Goal: Find specific page/section: Find specific page/section

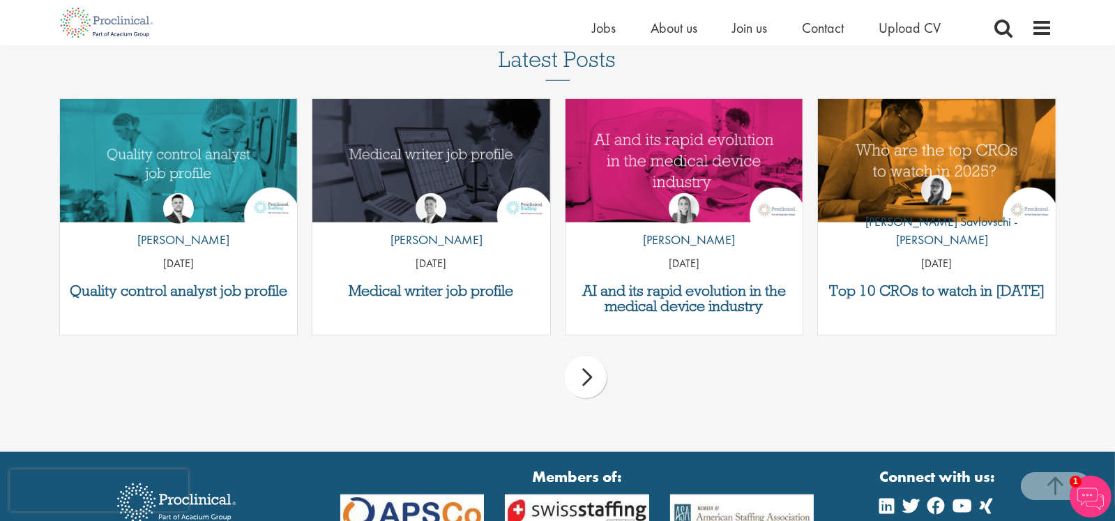
scroll to position [1813, 0]
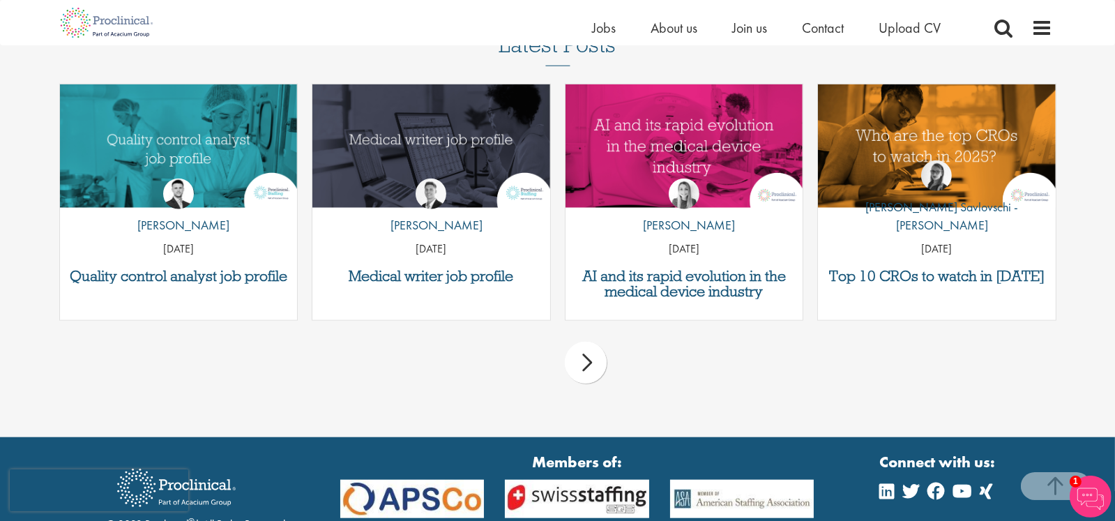
click at [587, 360] on div "next" at bounding box center [586, 363] width 42 height 42
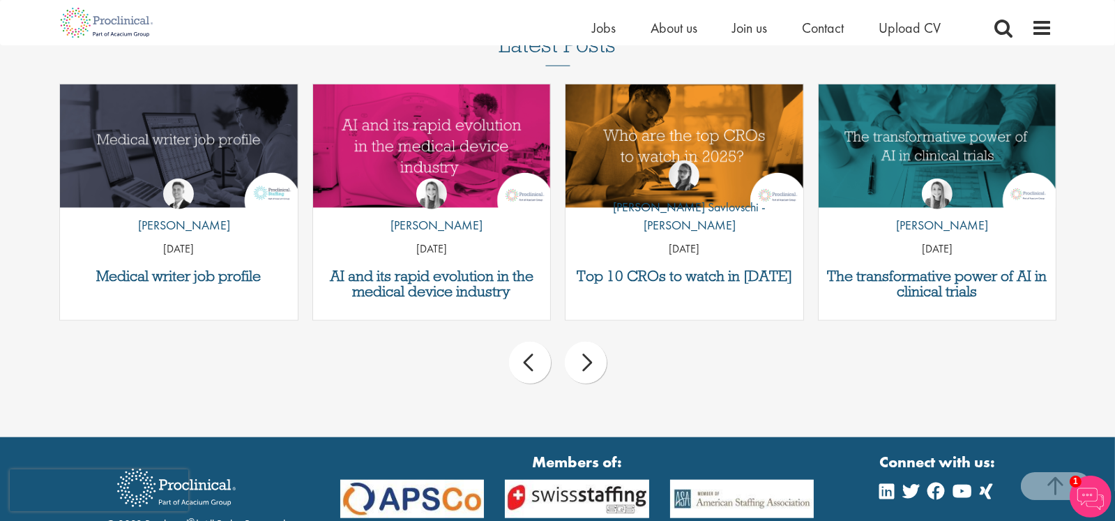
click at [587, 360] on div "next" at bounding box center [586, 363] width 42 height 42
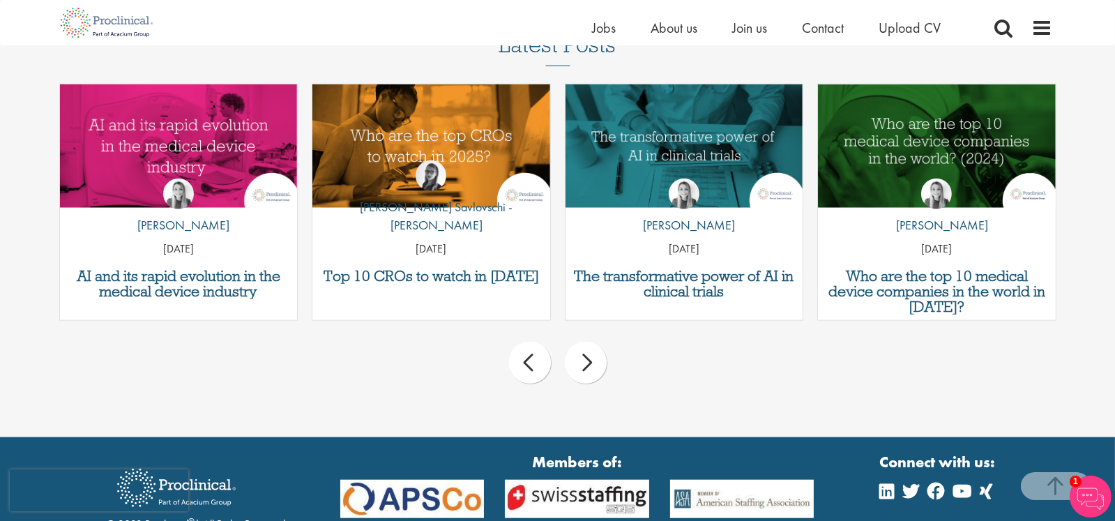
click at [587, 360] on div "next" at bounding box center [586, 363] width 42 height 42
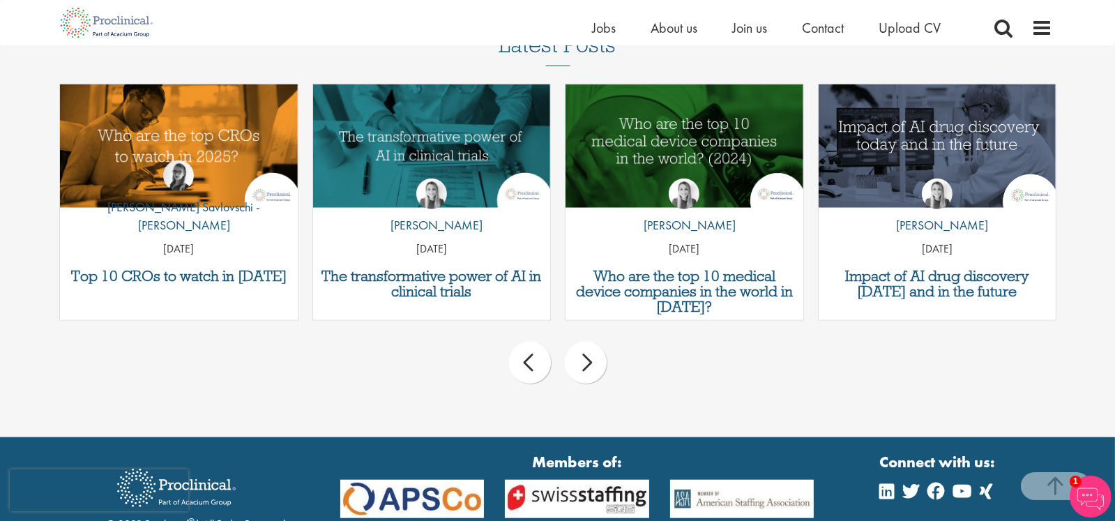
click at [587, 360] on div "next" at bounding box center [586, 363] width 42 height 42
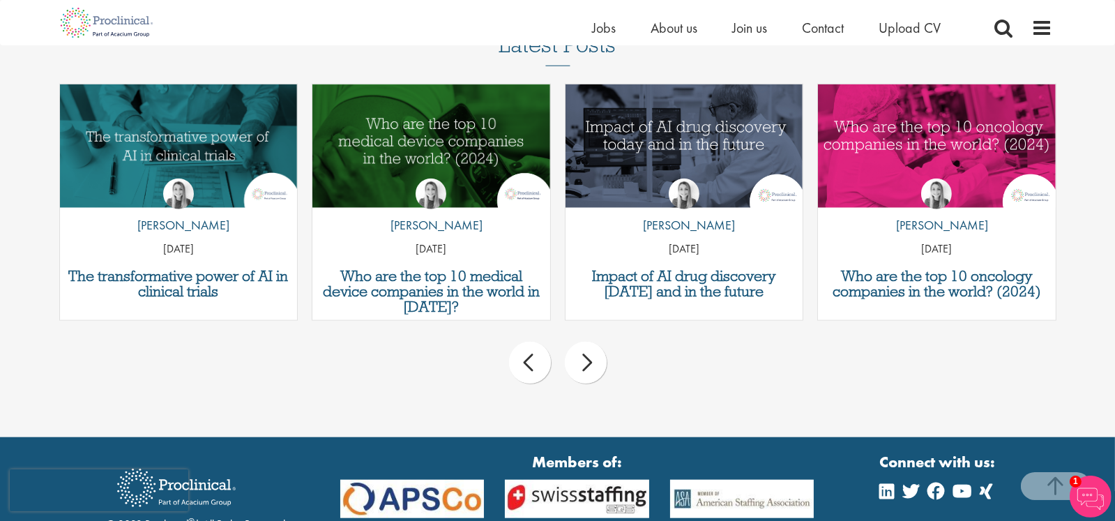
click at [587, 360] on div "next" at bounding box center [586, 363] width 42 height 42
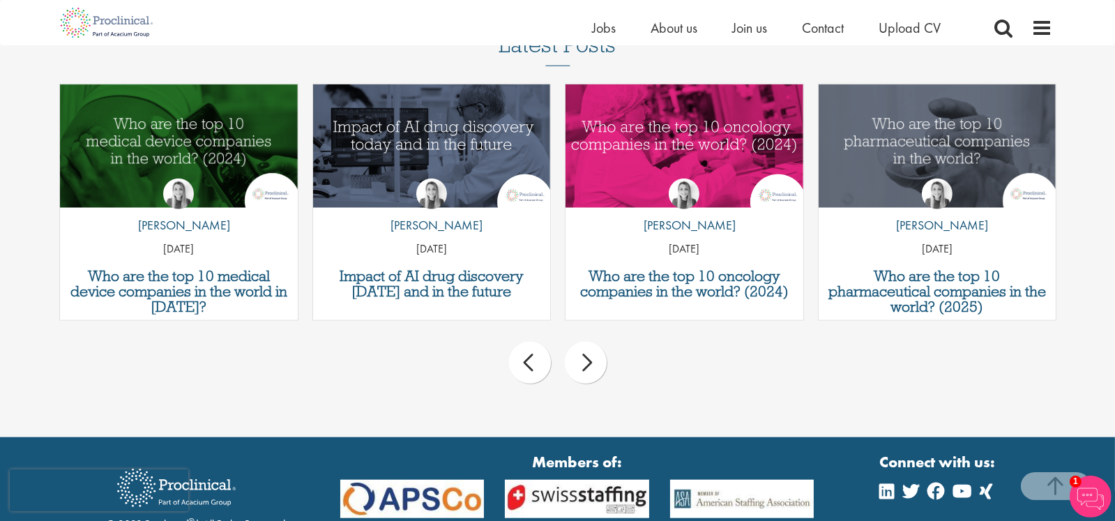
click at [587, 360] on div "next" at bounding box center [586, 363] width 42 height 42
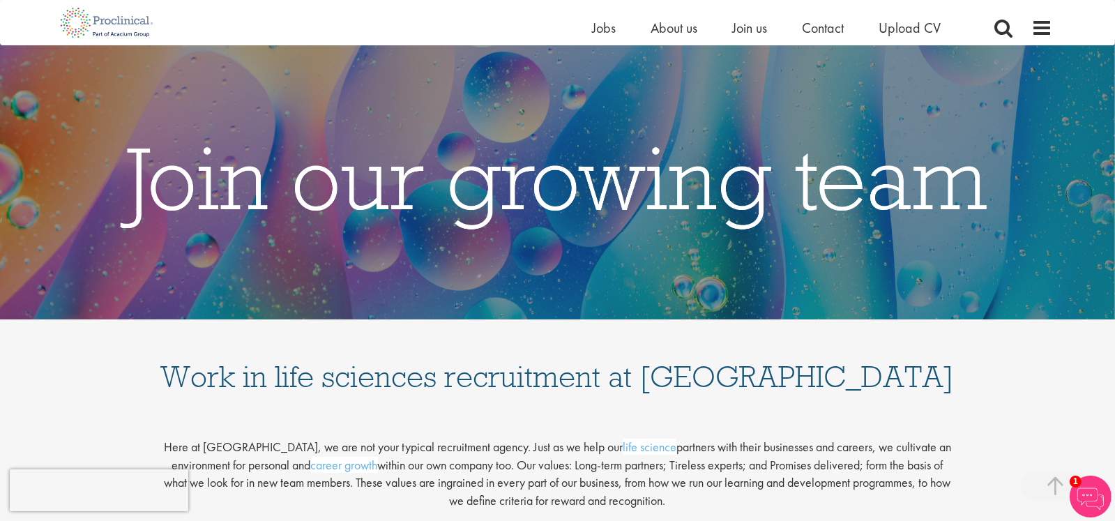
scroll to position [0, 0]
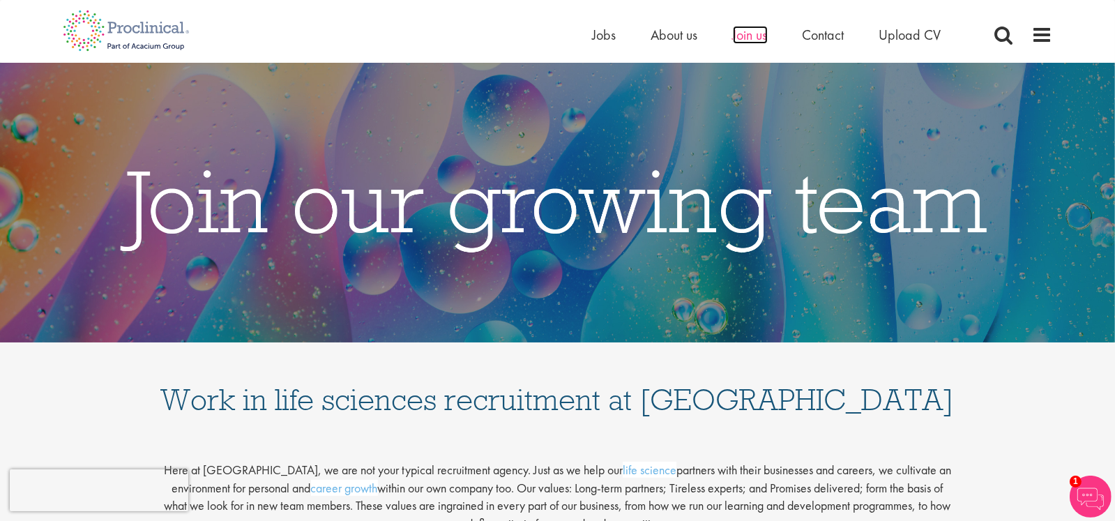
click at [748, 34] on span "Join us" at bounding box center [750, 35] width 35 height 18
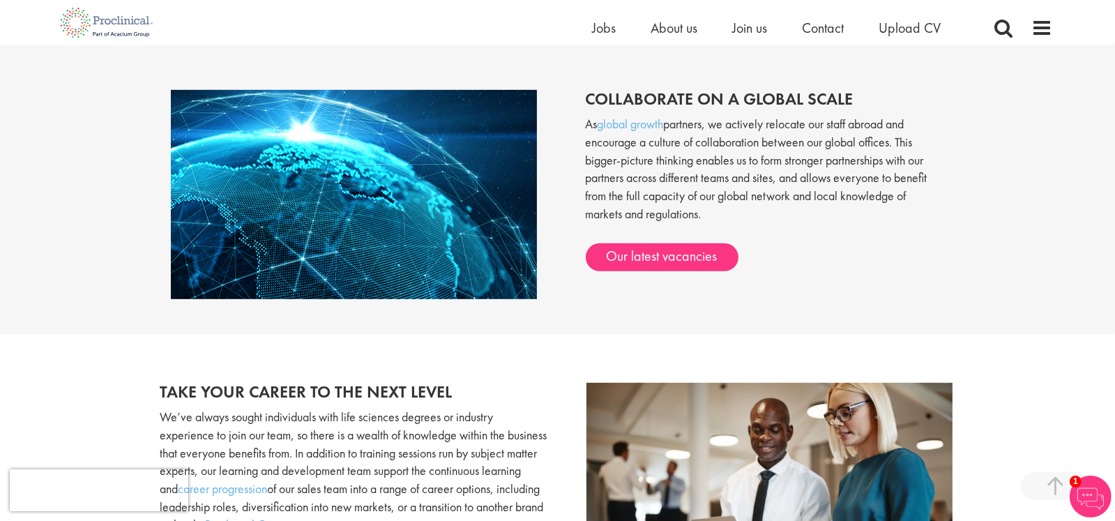
scroll to position [1115, 0]
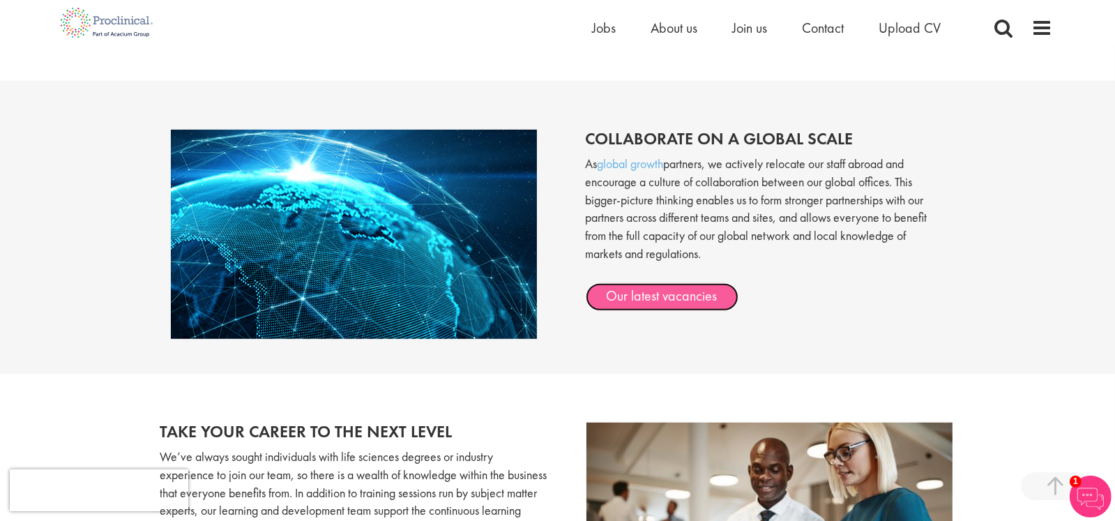
click at [651, 300] on link "Our latest vacancies" at bounding box center [662, 297] width 153 height 28
